Goal: Task Accomplishment & Management: Manage account settings

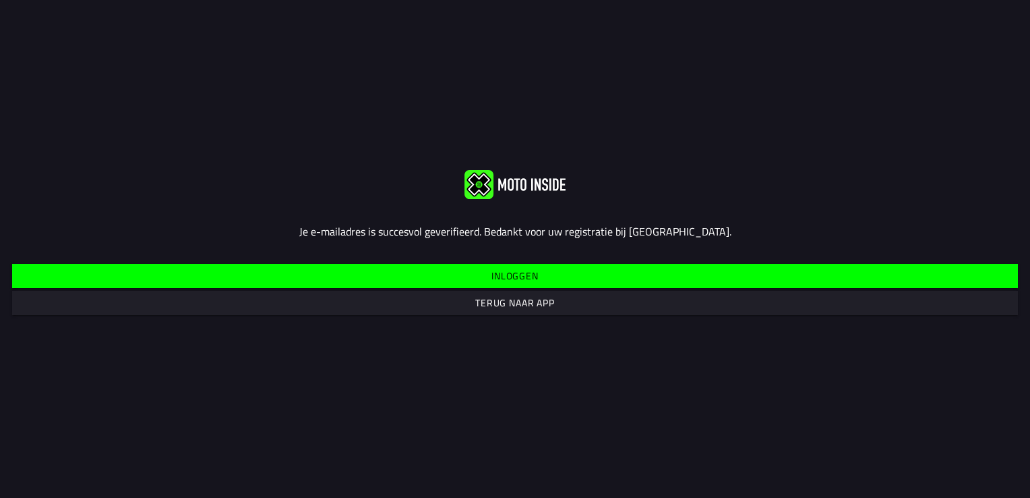
click at [0, 0] on slot "Inloggen" at bounding box center [0, 0] width 0 height 0
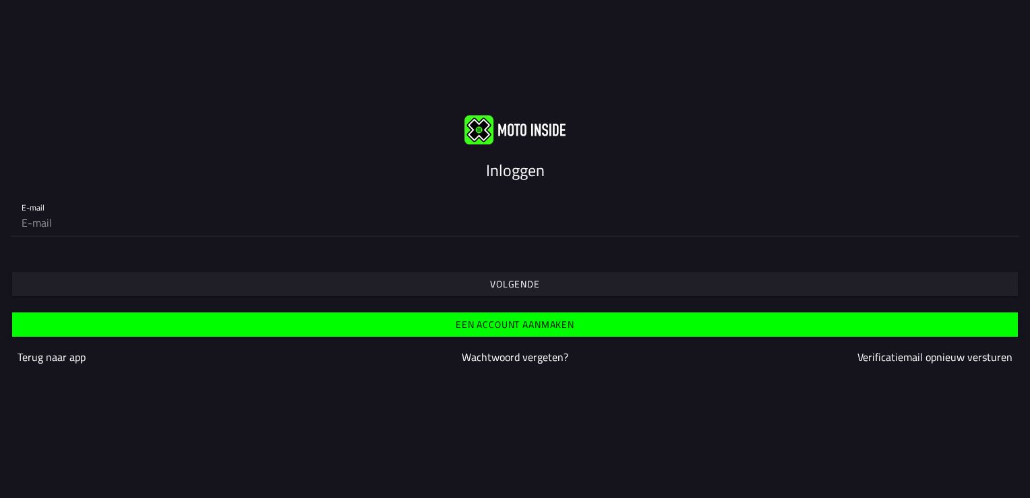
click at [112, 227] on input "email" at bounding box center [515, 222] width 987 height 27
type input "[EMAIL_ADDRESS][DOMAIN_NAME]"
click at [0, 0] on slot "Volgende" at bounding box center [0, 0] width 0 height 0
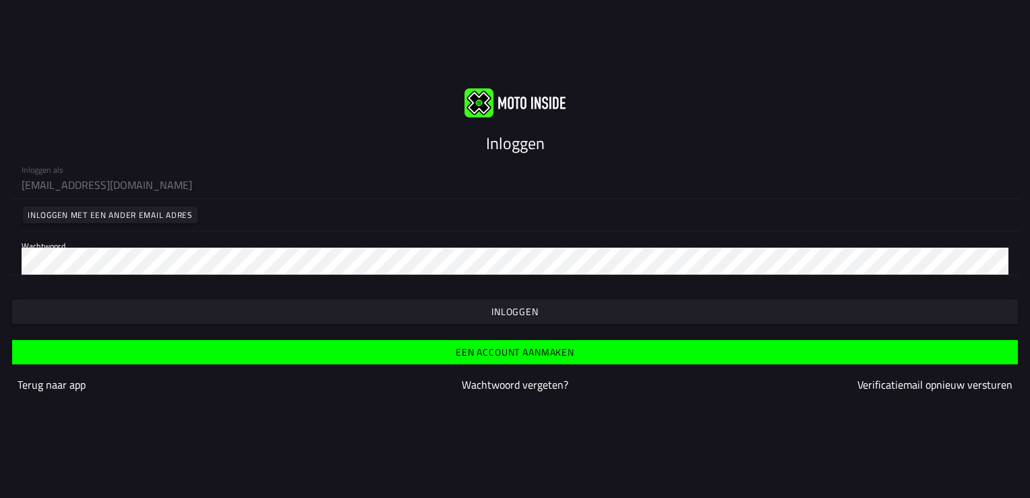
click at [0, 0] on slot "Inloggen" at bounding box center [0, 0] width 0 height 0
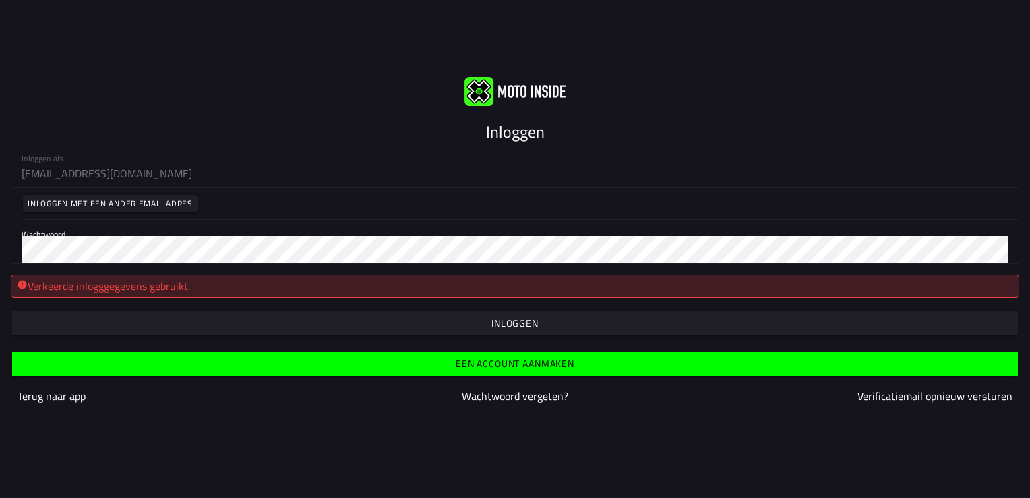
click at [0, 0] on slot "Inloggen" at bounding box center [0, 0] width 0 height 0
click at [0, 268] on html "Inloggen Inloggen als [EMAIL_ADDRESS][DOMAIN_NAME] Inloggen met een ander email…" at bounding box center [515, 249] width 1030 height 498
click at [0, 0] on slot "Inloggen" at bounding box center [0, 0] width 0 height 0
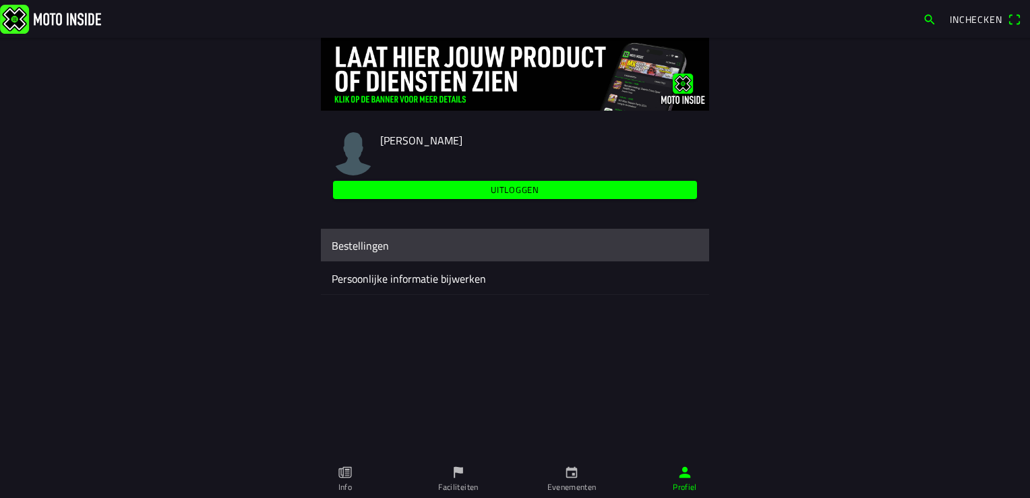
click at [372, 242] on ion-label "Bestellingen" at bounding box center [515, 245] width 367 height 16
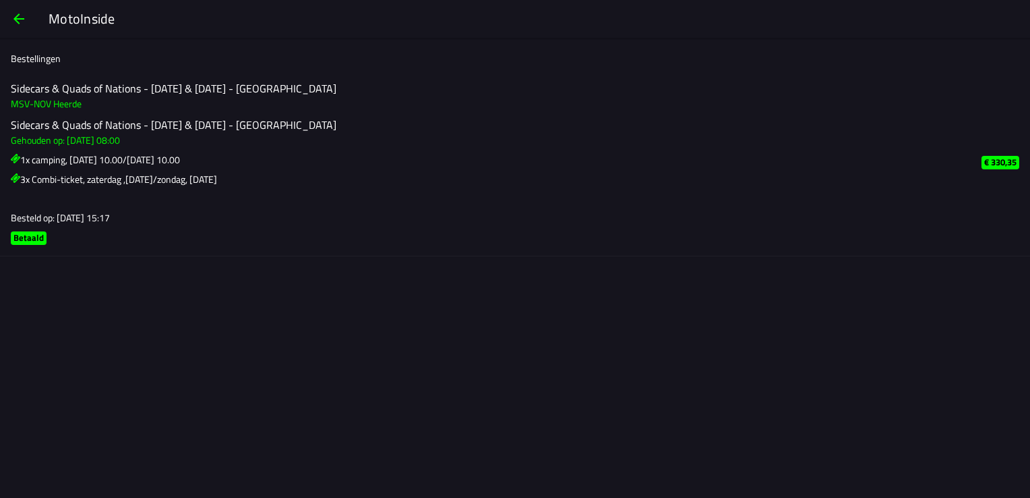
click at [16, 17] on span "button" at bounding box center [19, 19] width 16 height 32
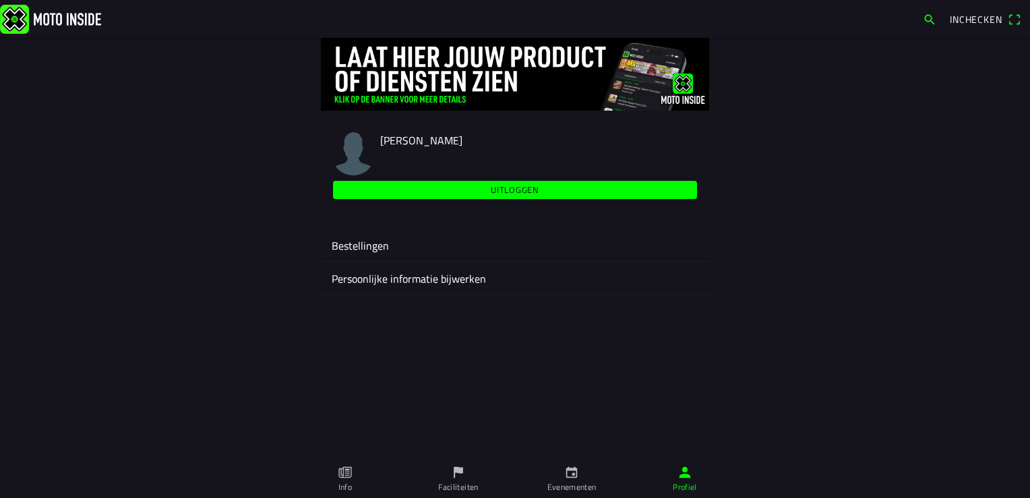
click at [966, 20] on span "Inchecken" at bounding box center [976, 19] width 53 height 14
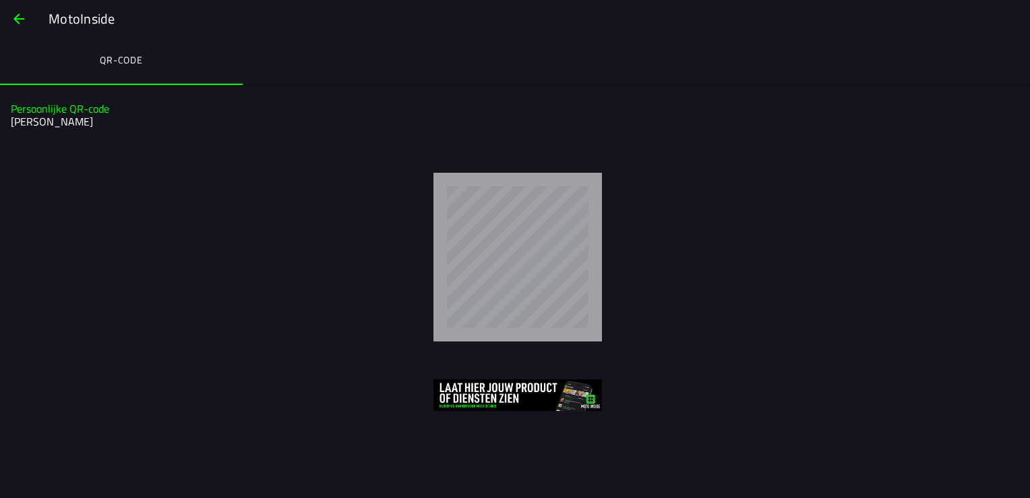
click at [903, 111] on h1 "Persoonlijke QR-code" at bounding box center [514, 109] width 1006 height 13
click at [19, 21] on span "button" at bounding box center [19, 19] width 16 height 32
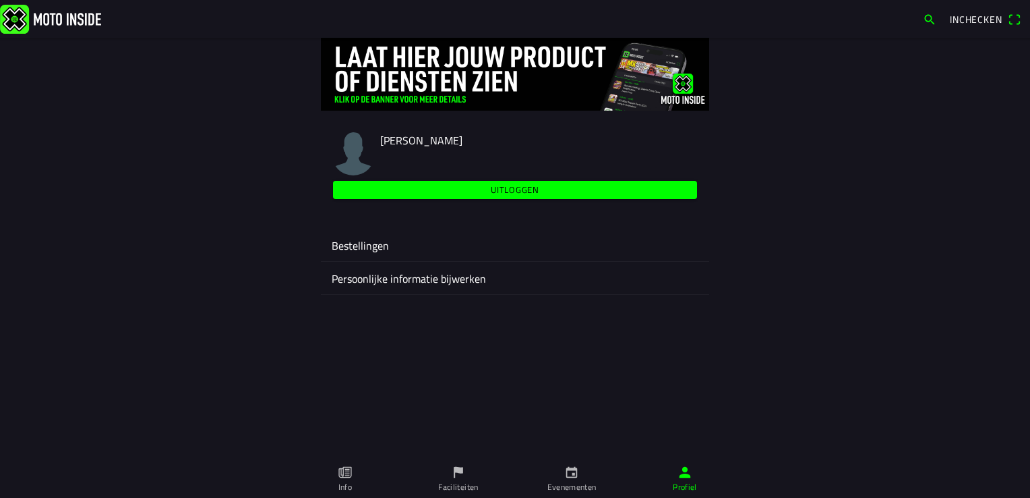
click at [343, 474] on icon "paper" at bounding box center [345, 472] width 13 height 11
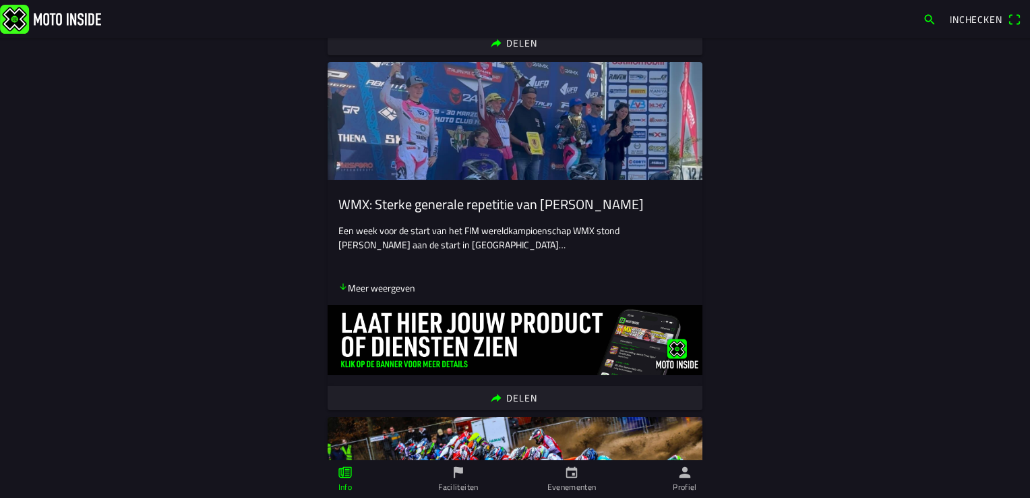
scroll to position [877, 0]
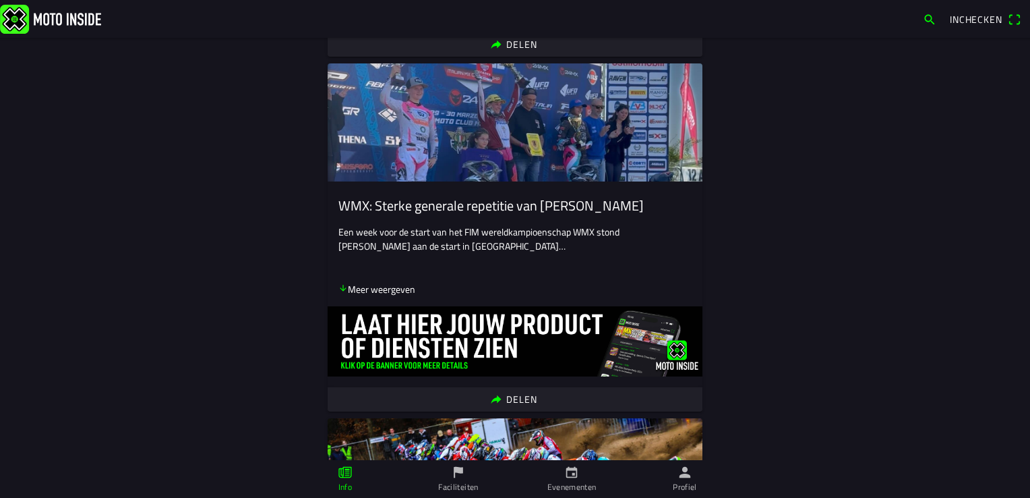
click at [461, 483] on ion-label "Faciliteiten" at bounding box center [458, 487] width 40 height 12
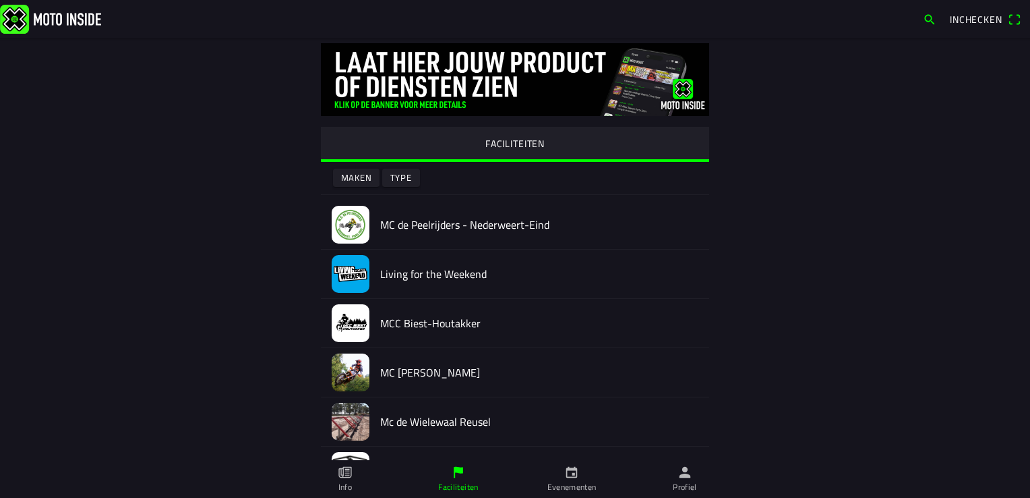
click at [572, 477] on icon "calendar" at bounding box center [571, 472] width 11 height 11
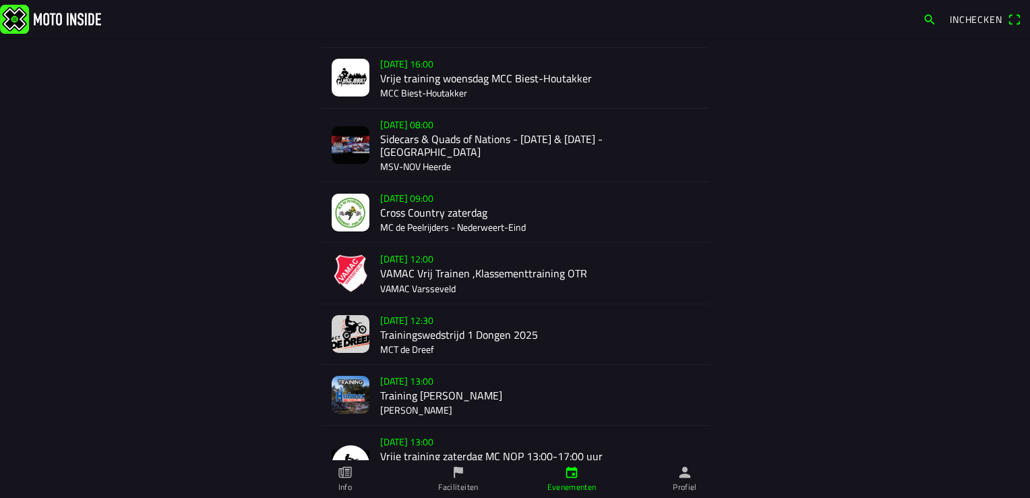
scroll to position [337, 0]
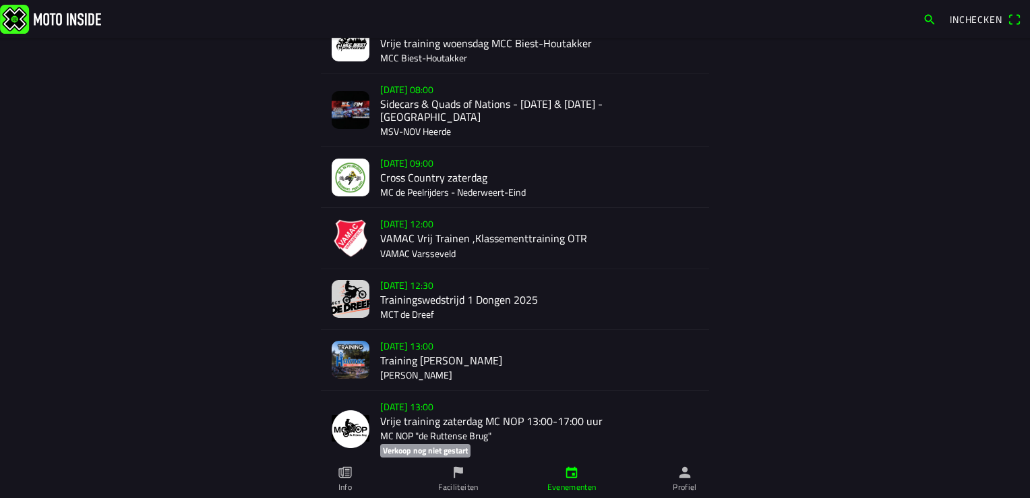
click at [683, 477] on icon "person" at bounding box center [685, 472] width 11 height 11
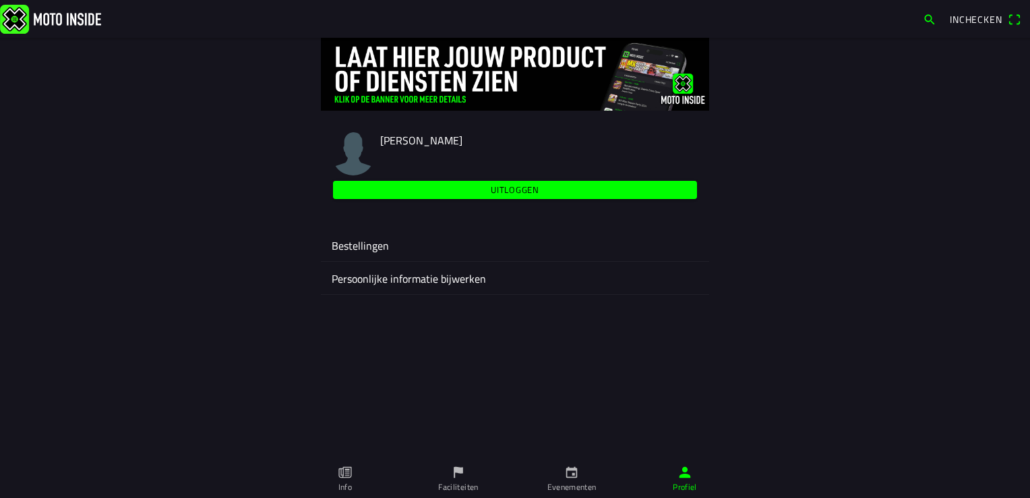
click at [16, 16] on img at bounding box center [50, 18] width 101 height 29
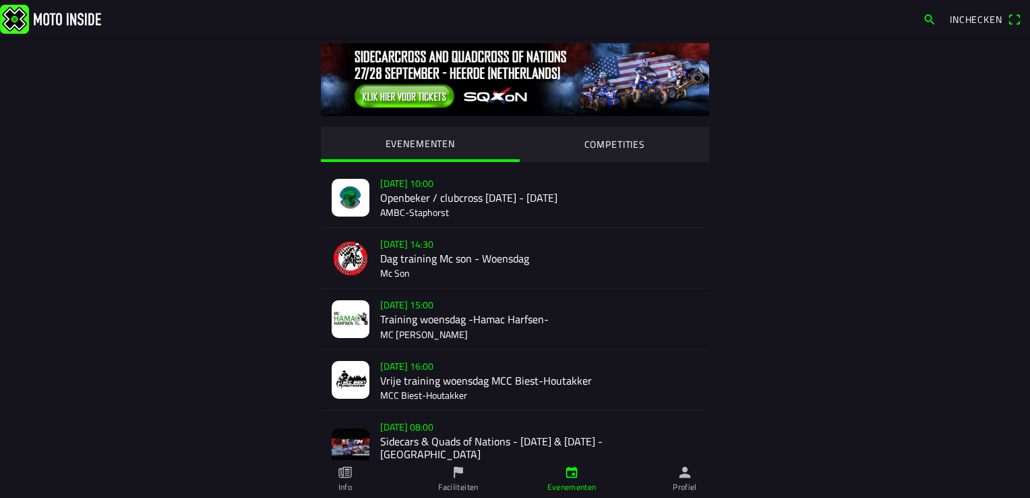
click at [345, 476] on icon "paper" at bounding box center [345, 472] width 15 height 15
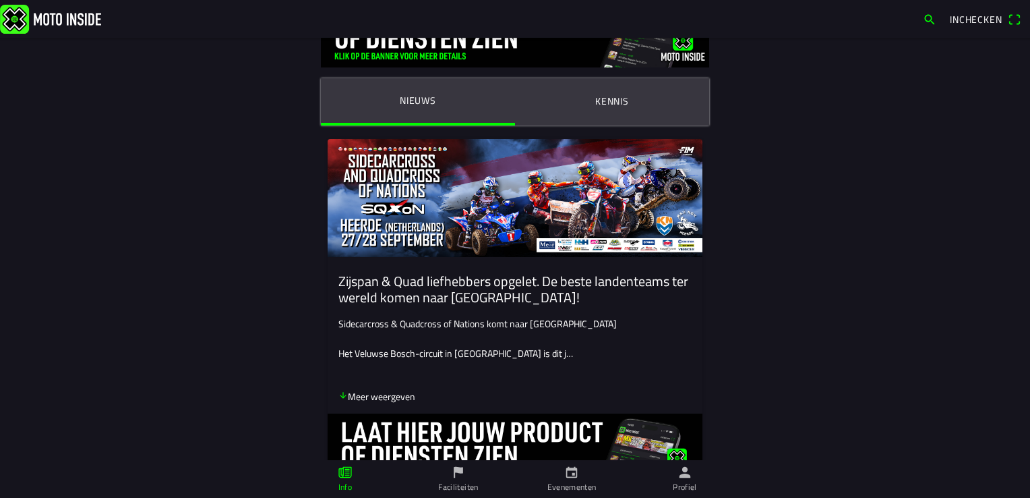
scroll to position [67, 0]
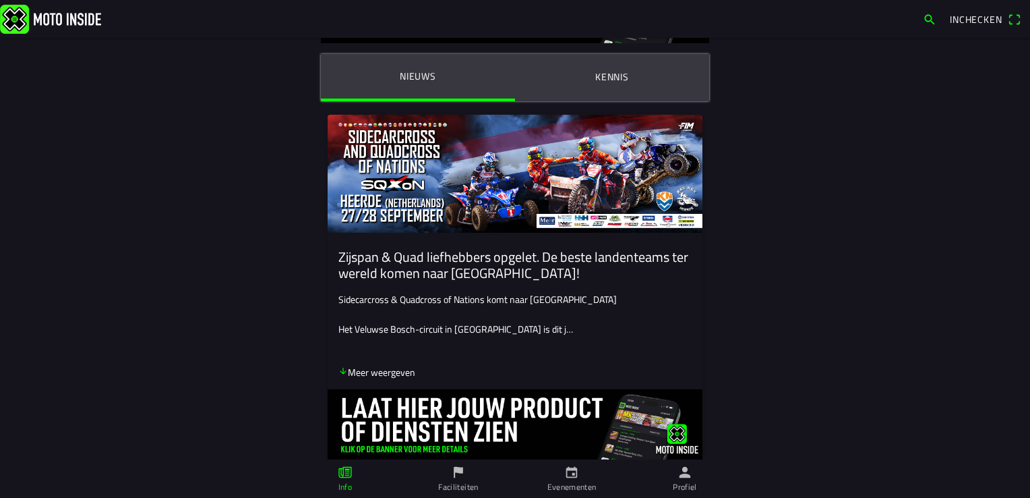
click at [474, 153] on img at bounding box center [515, 174] width 375 height 118
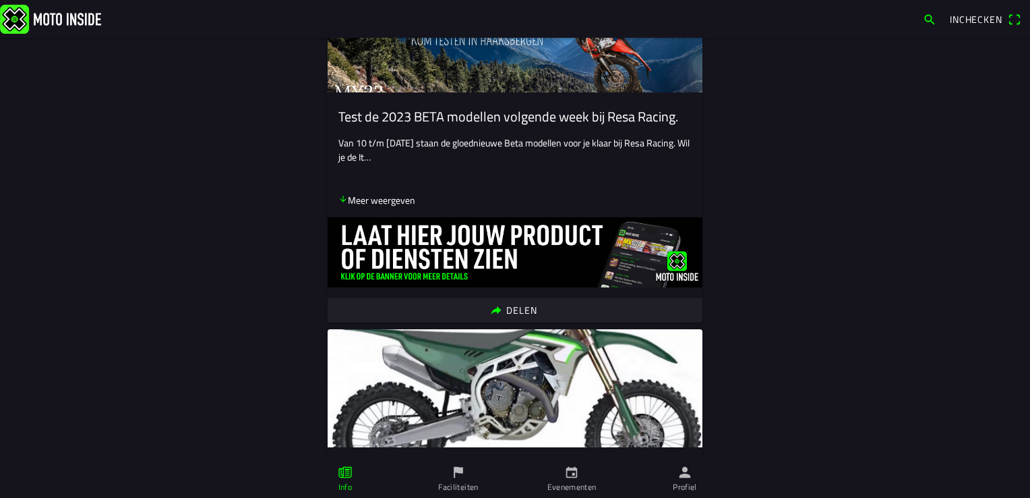
scroll to position [6968, 0]
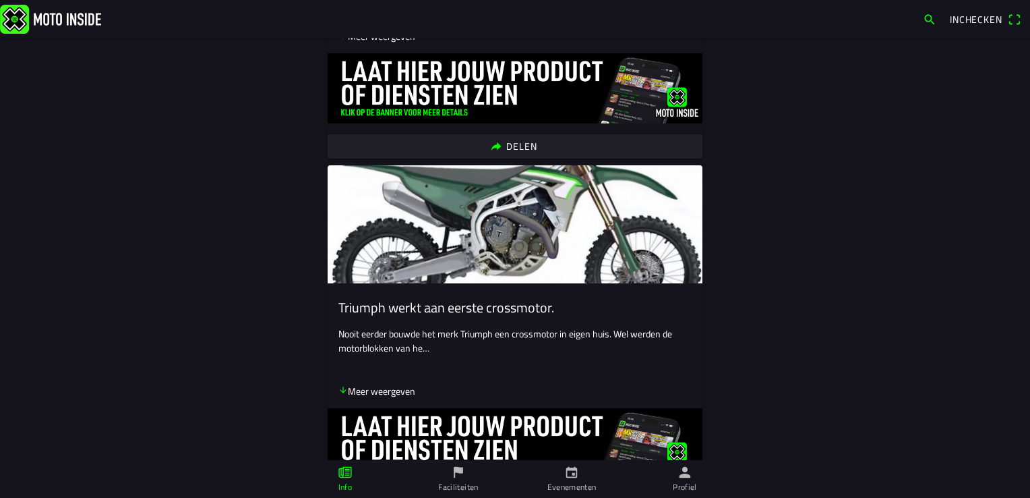
click at [459, 482] on ion-label "Faciliteiten" at bounding box center [458, 487] width 40 height 12
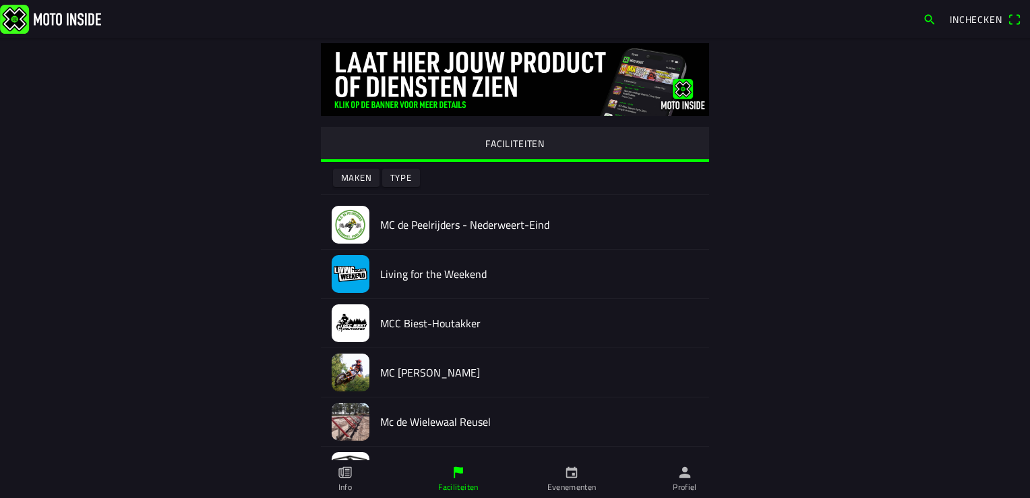
click at [567, 475] on icon "calendar" at bounding box center [571, 472] width 15 height 15
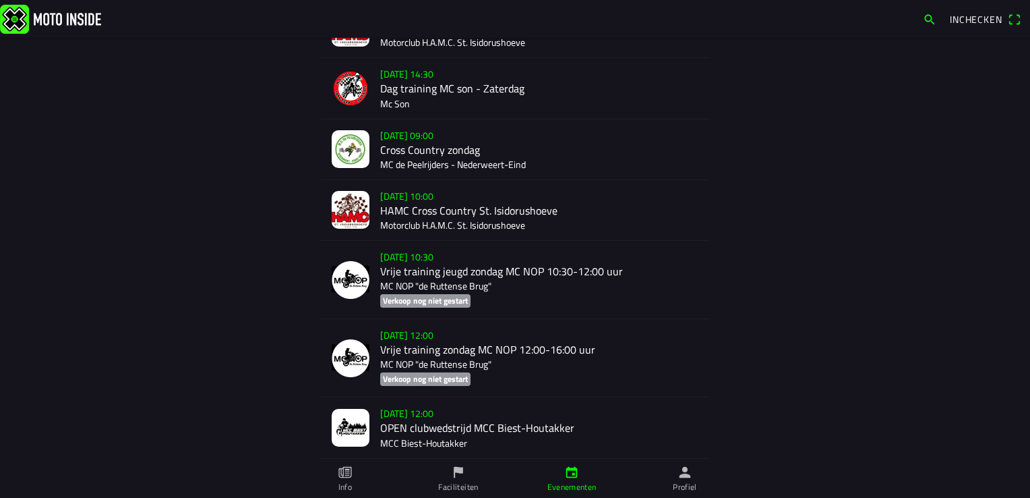
scroll to position [877, 0]
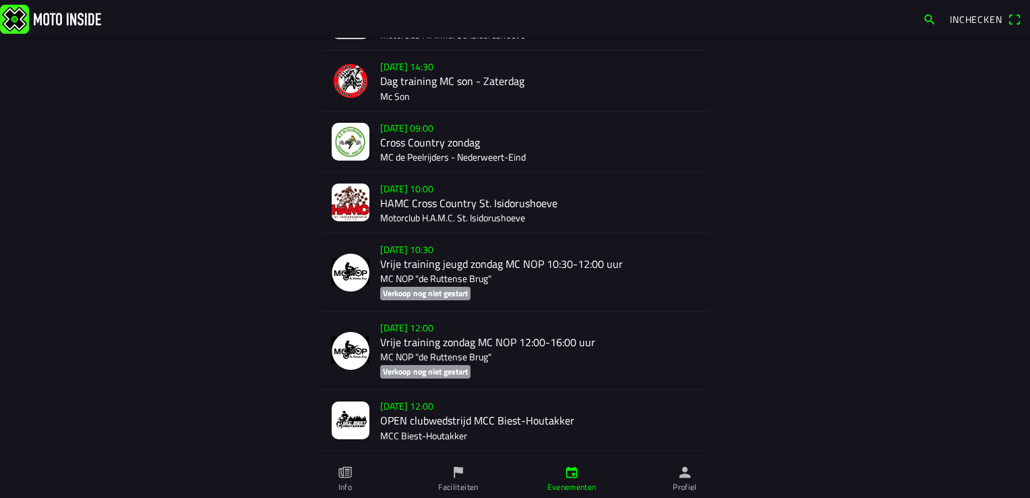
click at [677, 479] on link "Profiel" at bounding box center [685, 479] width 113 height 38
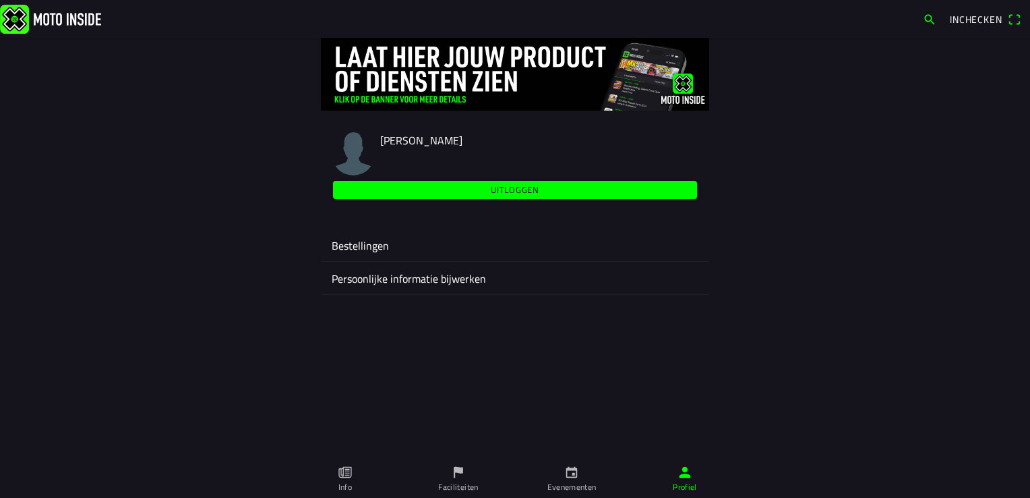
click at [0, 0] on slot "Uitloggen" at bounding box center [0, 0] width 0 height 0
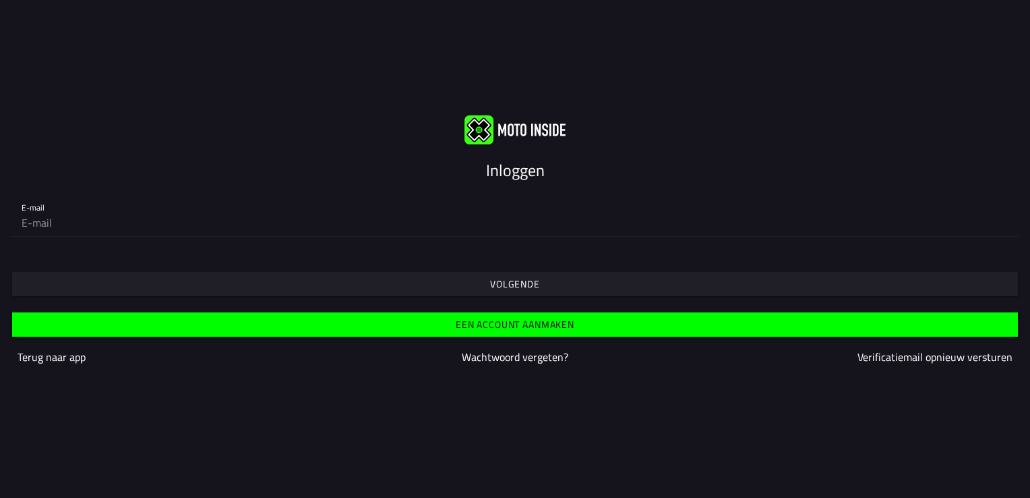
click at [0, 0] on slot "Terug naar app" at bounding box center [0, 0] width 0 height 0
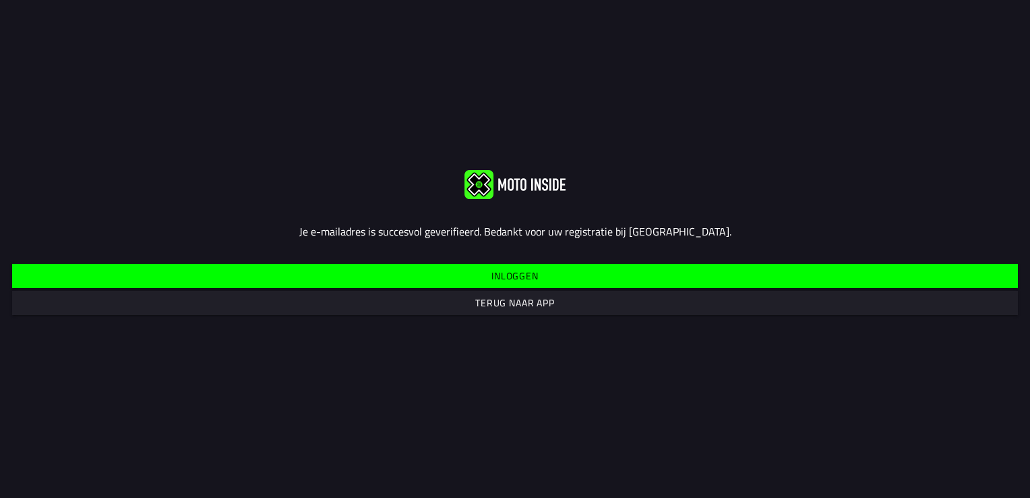
click at [0, 0] on slot "Inloggen" at bounding box center [0, 0] width 0 height 0
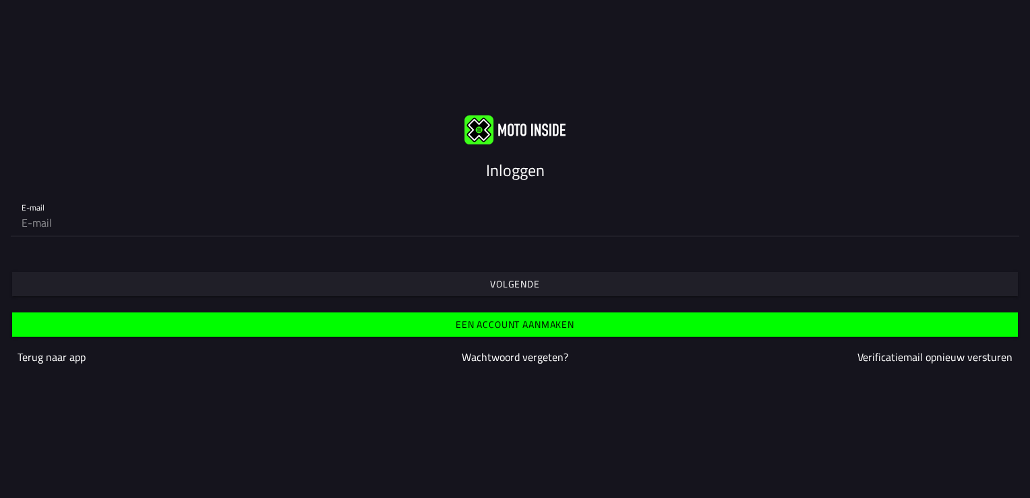
click at [87, 210] on input "email" at bounding box center [515, 222] width 987 height 27
type input "[EMAIL_ADDRESS][DOMAIN_NAME]"
click at [151, 279] on span "Volgende" at bounding box center [514, 284] width 985 height 24
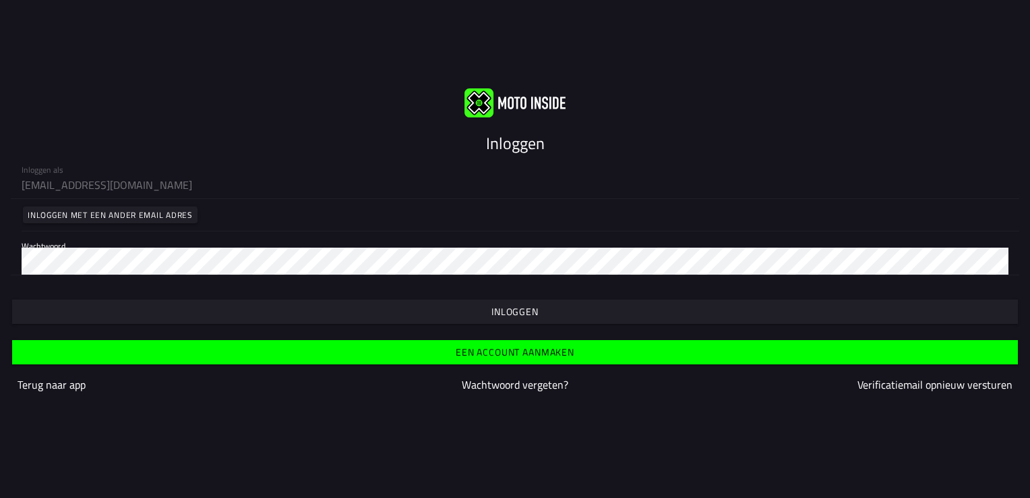
click at [0, 0] on slot "Inloggen" at bounding box center [0, 0] width 0 height 0
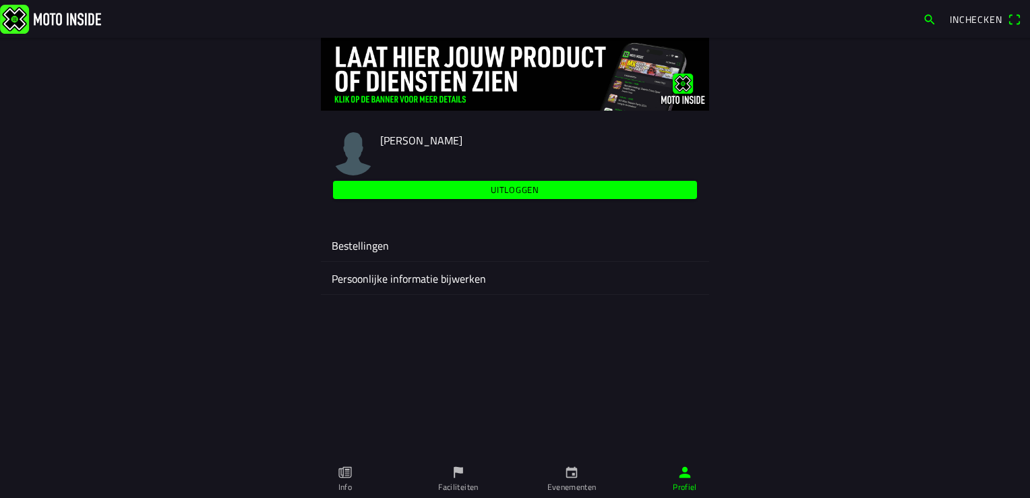
click at [347, 243] on ion-label "Bestellingen" at bounding box center [515, 245] width 367 height 16
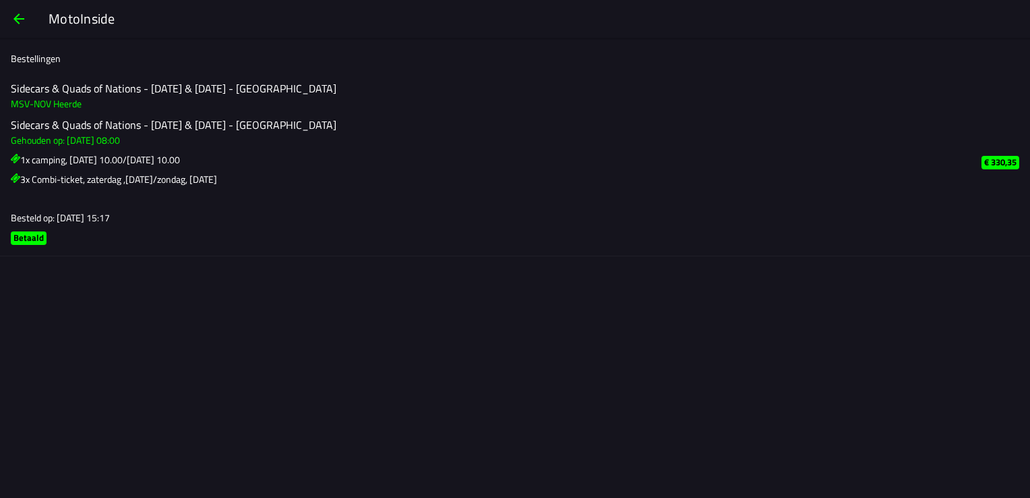
click at [16, 12] on span "button" at bounding box center [19, 19] width 16 height 32
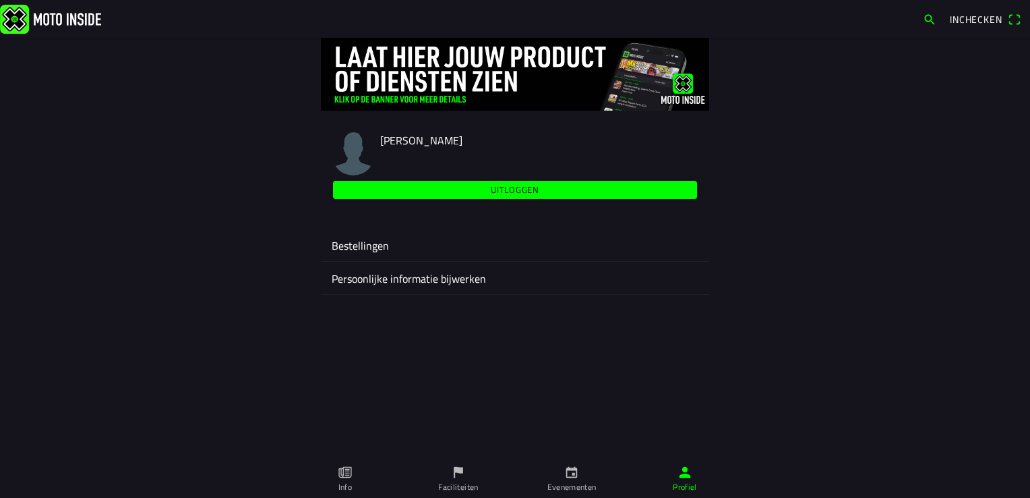
click at [0, 0] on slot "Uitloggen" at bounding box center [0, 0] width 0 height 0
